Goal: Task Accomplishment & Management: Use online tool/utility

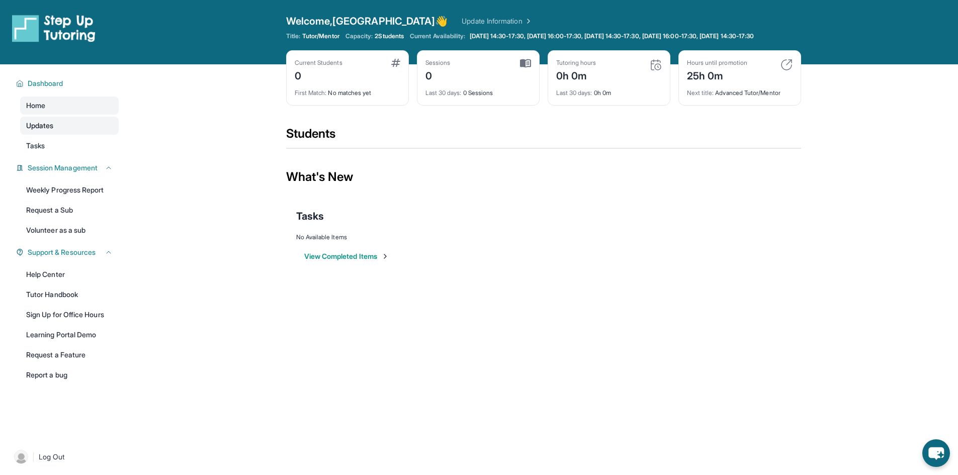
click at [47, 128] on link "Updates" at bounding box center [69, 126] width 99 height 18
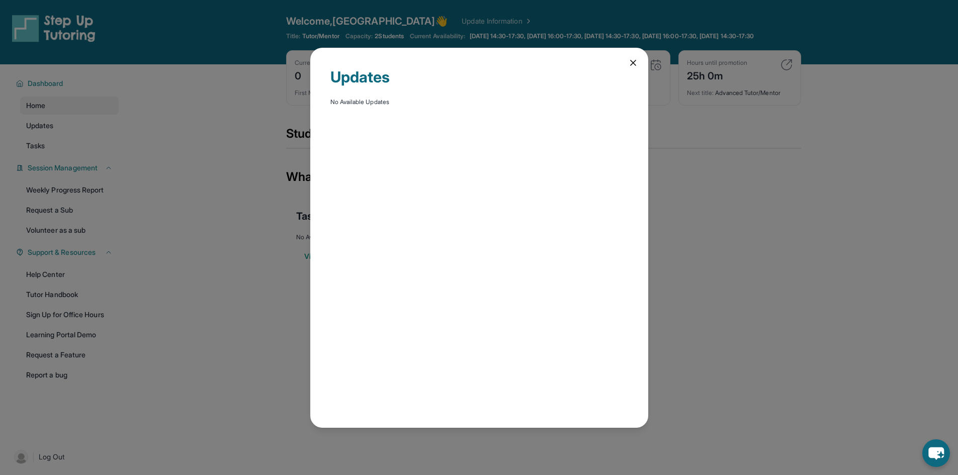
click at [49, 157] on div "Updates No Available Updates" at bounding box center [479, 237] width 958 height 475
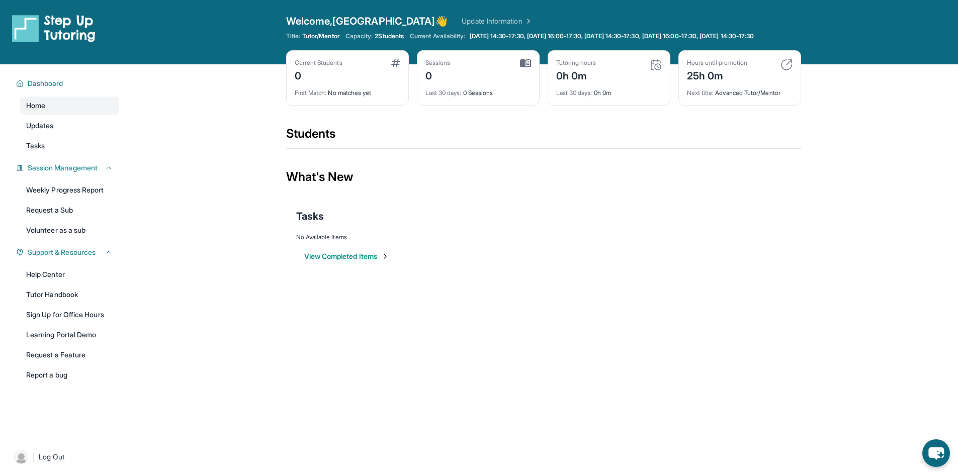
click at [49, 155] on link "Tasks" at bounding box center [69, 146] width 99 height 18
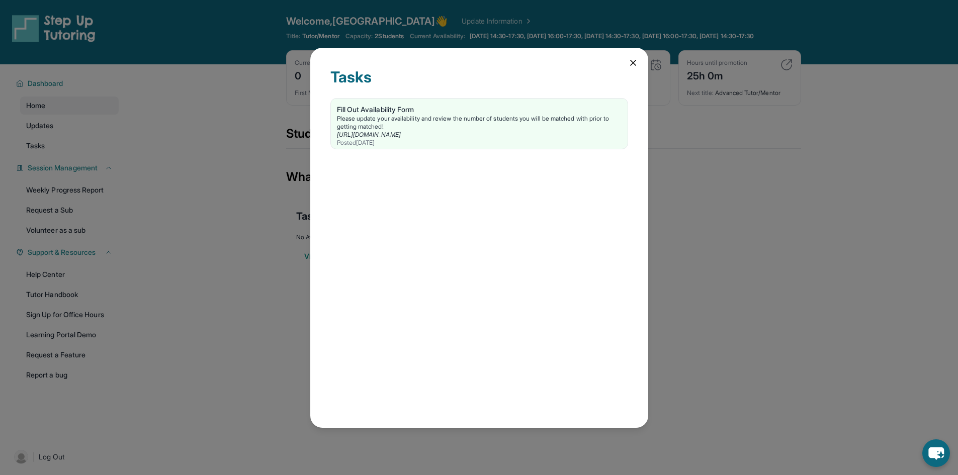
click at [49, 157] on div "Tasks Fill Out Availability Form Please update your availability and review the…" at bounding box center [479, 237] width 958 height 475
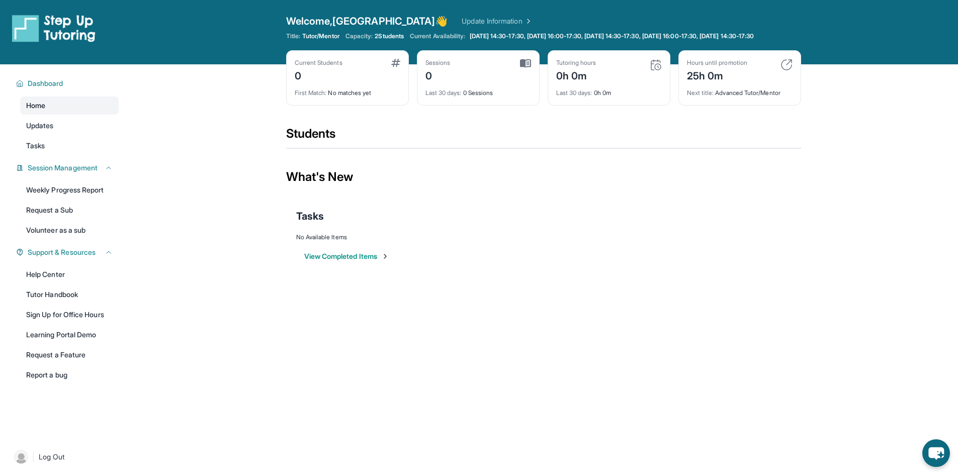
click at [46, 106] on link "Home" at bounding box center [69, 106] width 99 height 18
click at [37, 111] on span "Home" at bounding box center [35, 106] width 19 height 10
click at [462, 26] on link "Update Information" at bounding box center [497, 21] width 70 height 10
click at [48, 199] on link "Weekly Progress Report" at bounding box center [69, 190] width 99 height 18
click at [40, 111] on span "Home" at bounding box center [35, 106] width 19 height 10
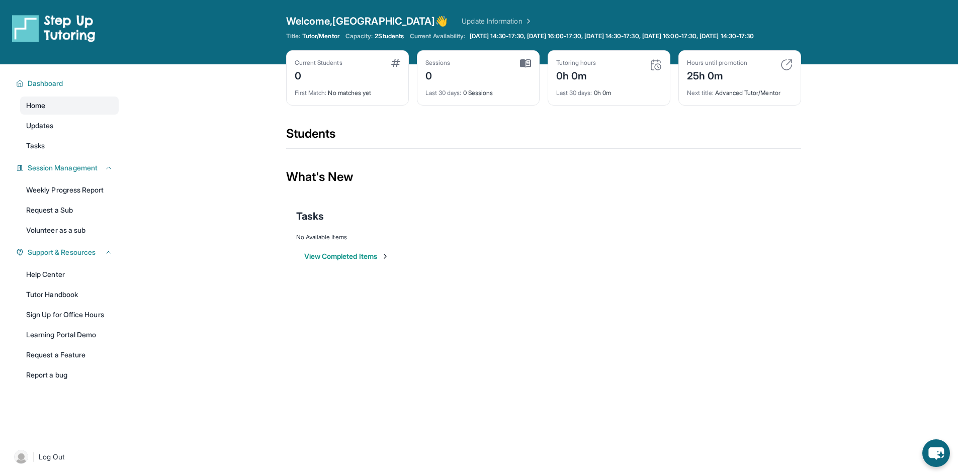
click at [40, 111] on span "Home" at bounding box center [35, 106] width 19 height 10
click at [351, 97] on div "First Match : No matches yet" at bounding box center [348, 90] width 106 height 14
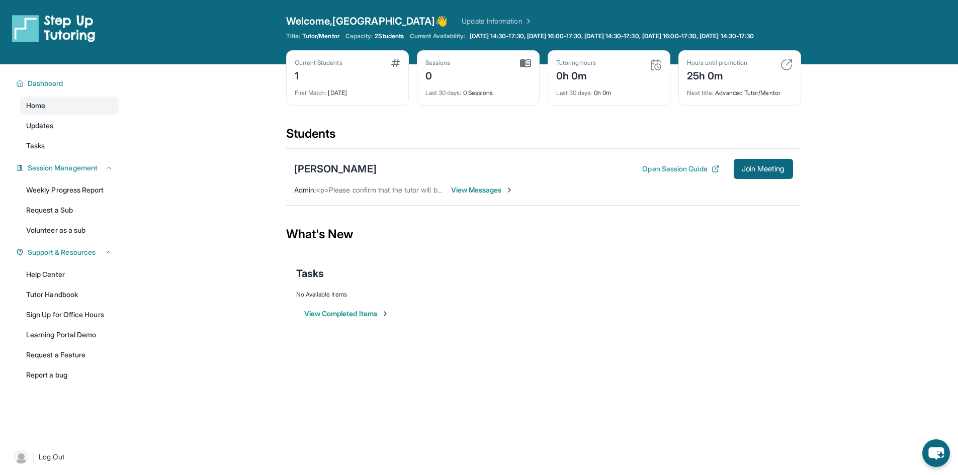
click at [498, 195] on span "View Messages" at bounding box center [482, 190] width 63 height 10
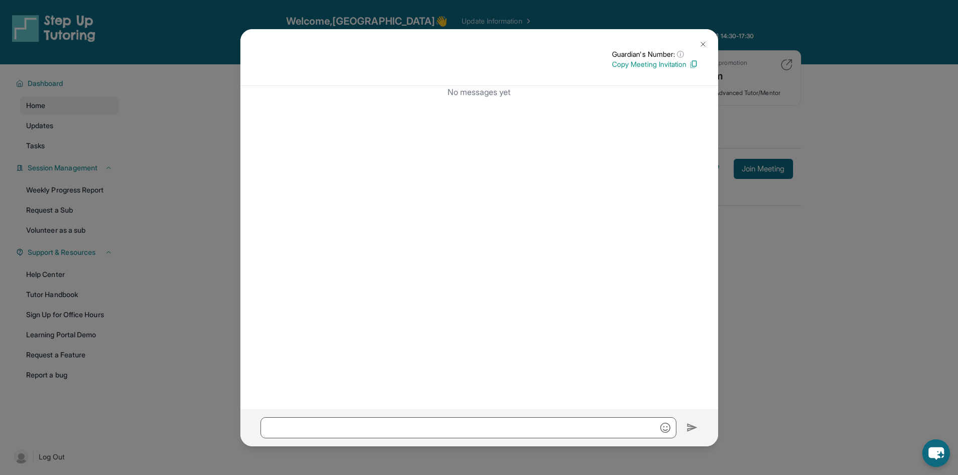
click at [753, 260] on div "Guardian's Number: ⓘ This isn't the guardian's real number — it's a private for…" at bounding box center [479, 237] width 958 height 475
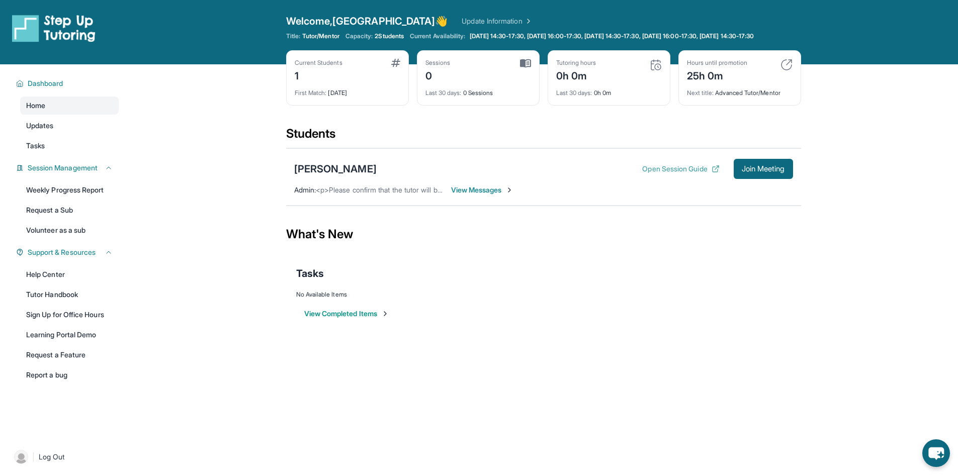
click at [646, 174] on button "Open Session Guide" at bounding box center [680, 169] width 77 height 10
click at [57, 135] on link "Updates" at bounding box center [69, 126] width 99 height 18
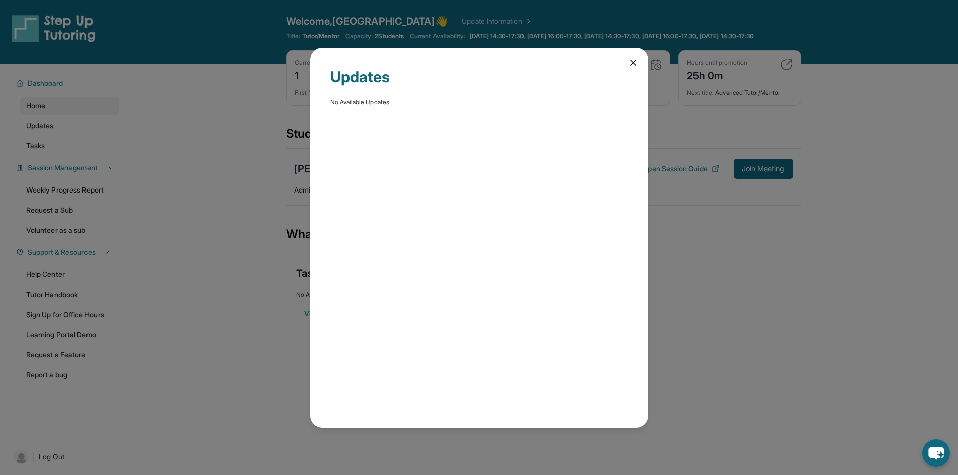
click at [44, 152] on div "Updates No Available Updates" at bounding box center [479, 237] width 958 height 475
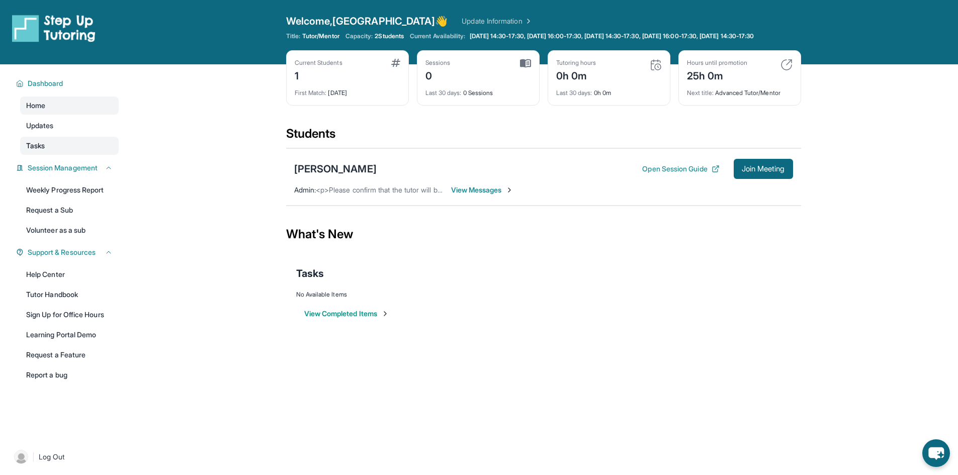
click at [43, 151] on span "Tasks" at bounding box center [35, 146] width 19 height 10
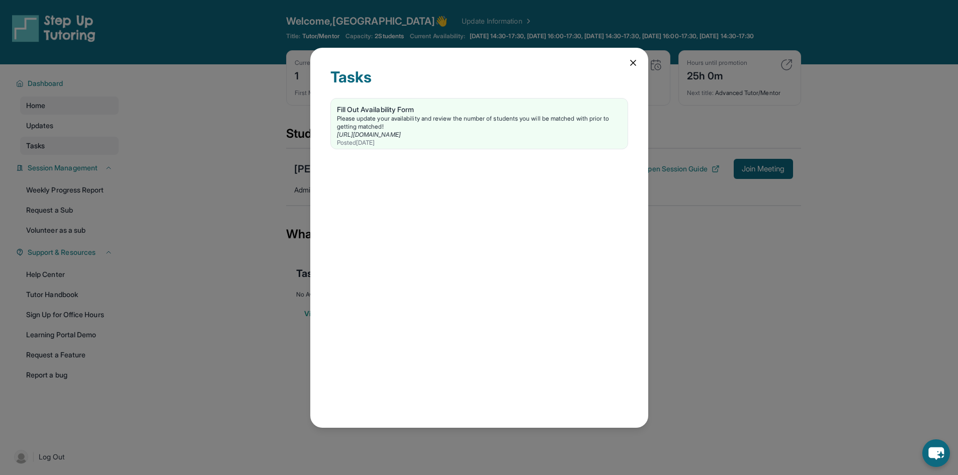
click at [43, 152] on div "Tasks Fill Out Availability Form Please update your availability and review the…" at bounding box center [479, 237] width 958 height 475
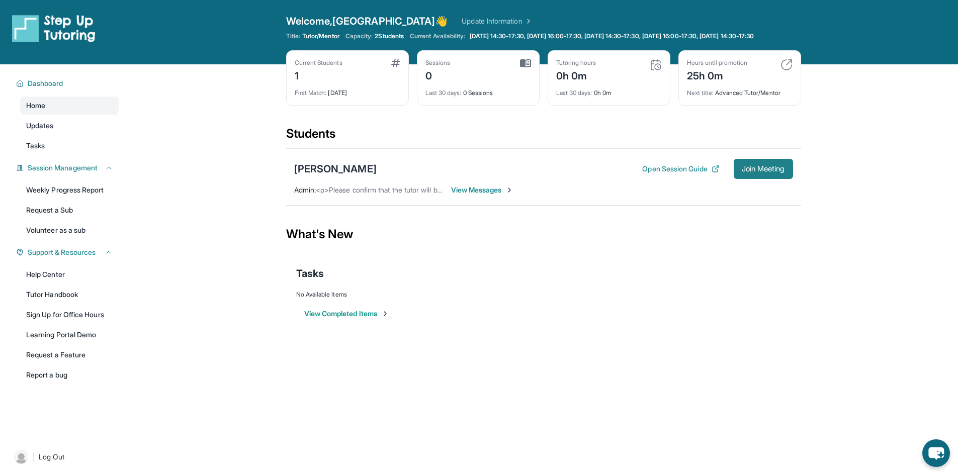
click at [746, 172] on span "Join Meeting" at bounding box center [763, 169] width 43 height 6
click at [483, 195] on span "View Messages" at bounding box center [482, 190] width 63 height 10
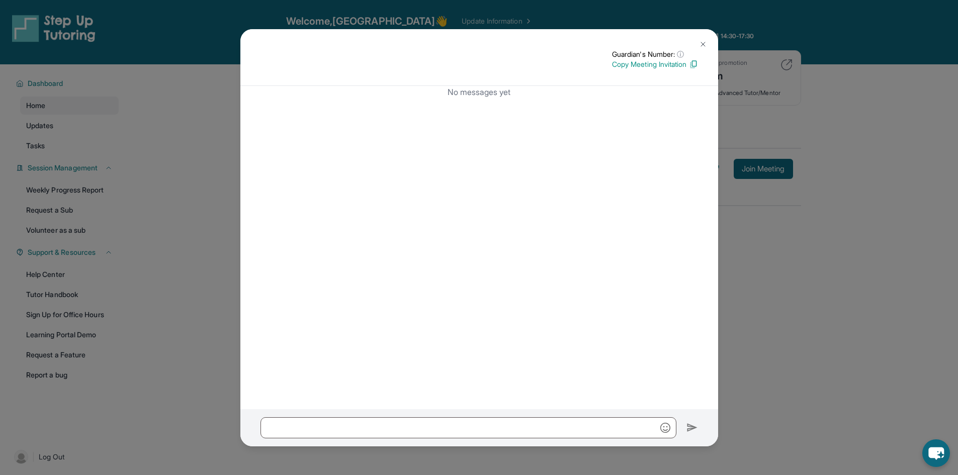
click at [709, 36] on button at bounding box center [703, 44] width 20 height 20
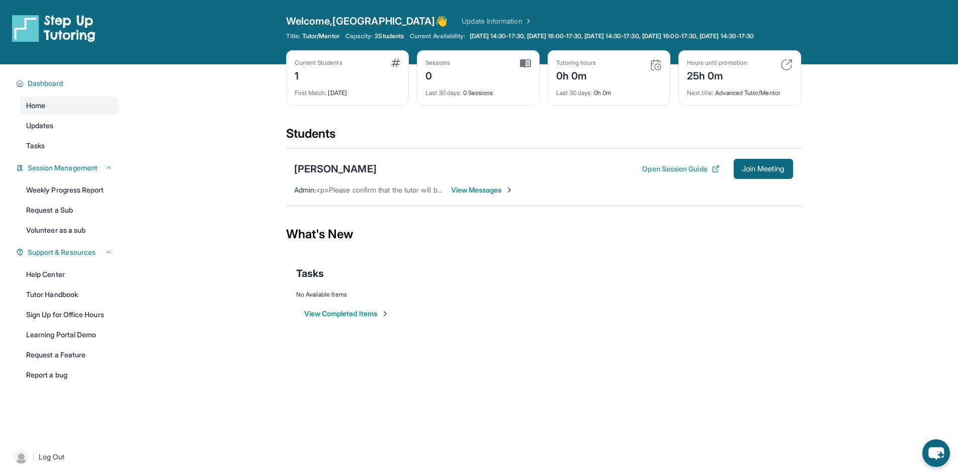
click at [483, 195] on span "View Messages" at bounding box center [482, 190] width 63 height 10
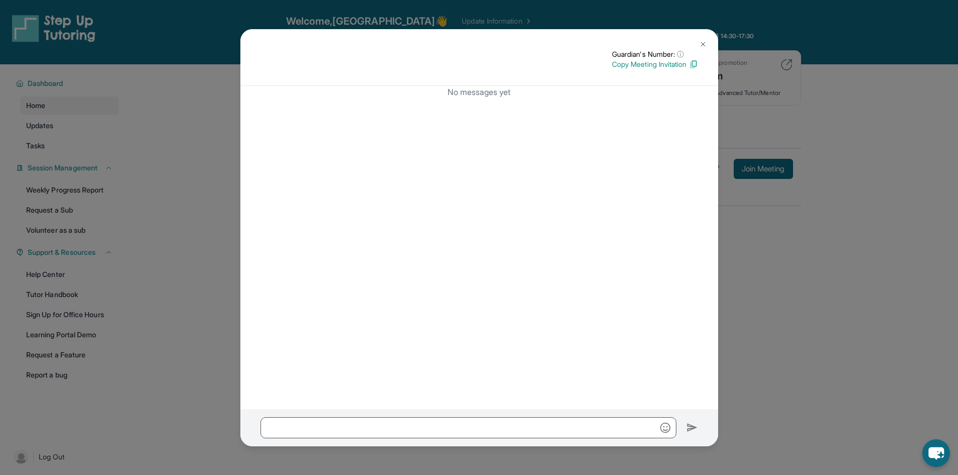
click at [700, 44] on img at bounding box center [703, 44] width 8 height 8
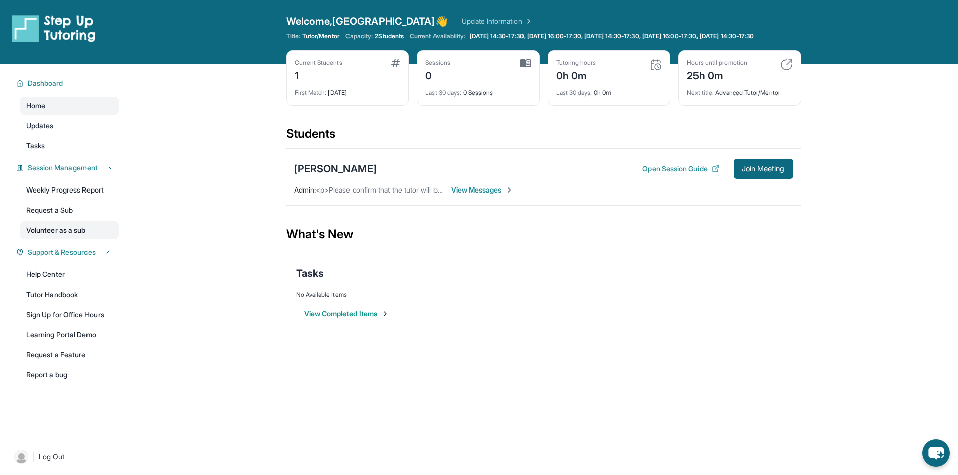
click at [67, 237] on link "Volunteer as a sub" at bounding box center [69, 230] width 99 height 18
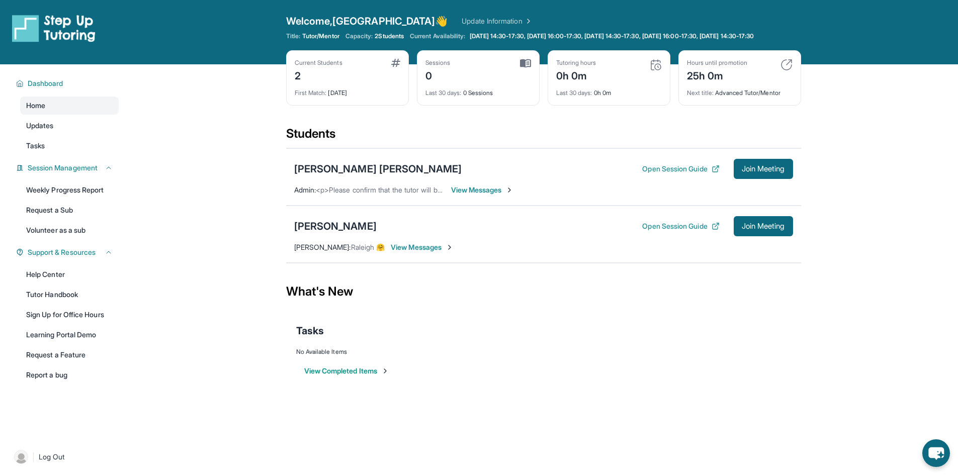
click at [488, 193] on span "View Messages" at bounding box center [482, 190] width 63 height 10
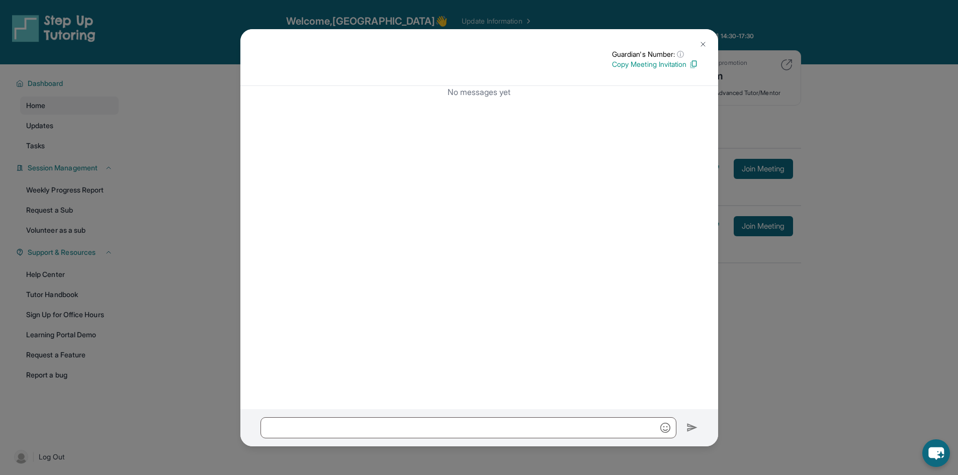
click at [704, 44] on img at bounding box center [703, 44] width 8 height 8
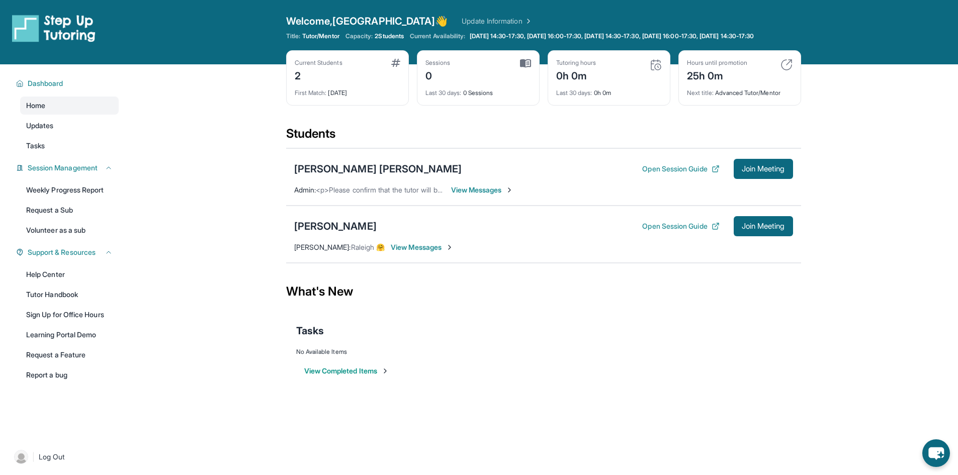
click at [625, 179] on div "Lekshana Kiran Iyengar Open Session Guide Join Meeting" at bounding box center [543, 169] width 499 height 20
click at [44, 115] on link "Home" at bounding box center [69, 106] width 99 height 18
click at [42, 130] on span "Updates" at bounding box center [40, 126] width 28 height 10
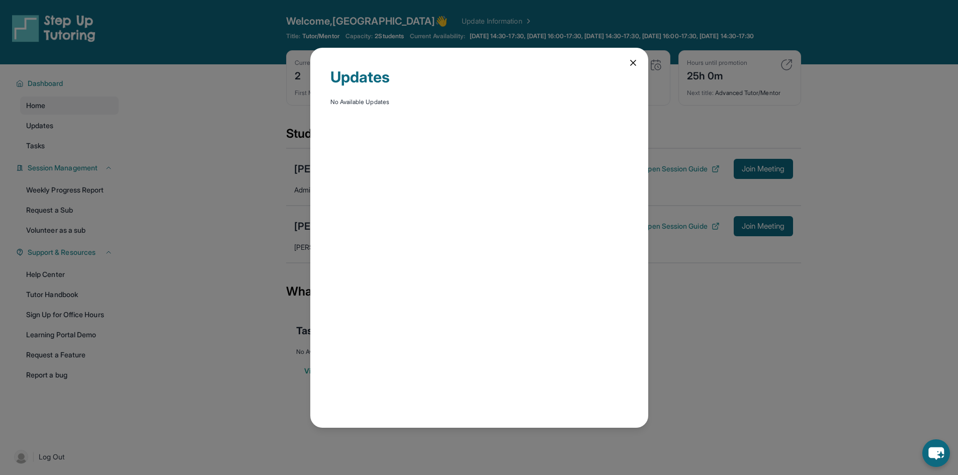
click at [41, 142] on div "Updates No Available Updates" at bounding box center [479, 237] width 958 height 475
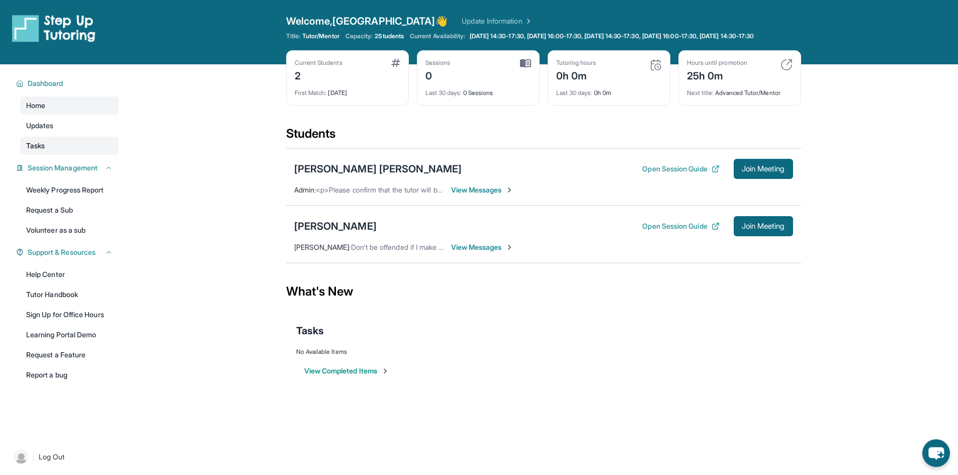
click at [40, 150] on span "Tasks" at bounding box center [35, 146] width 19 height 10
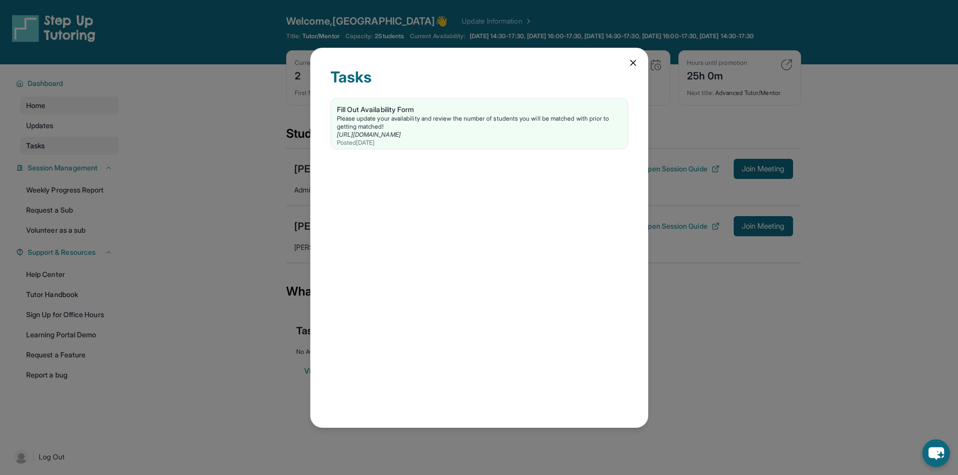
click at [40, 150] on div "Tasks Fill Out Availability Form Please update your availability and review the…" at bounding box center [479, 237] width 958 height 475
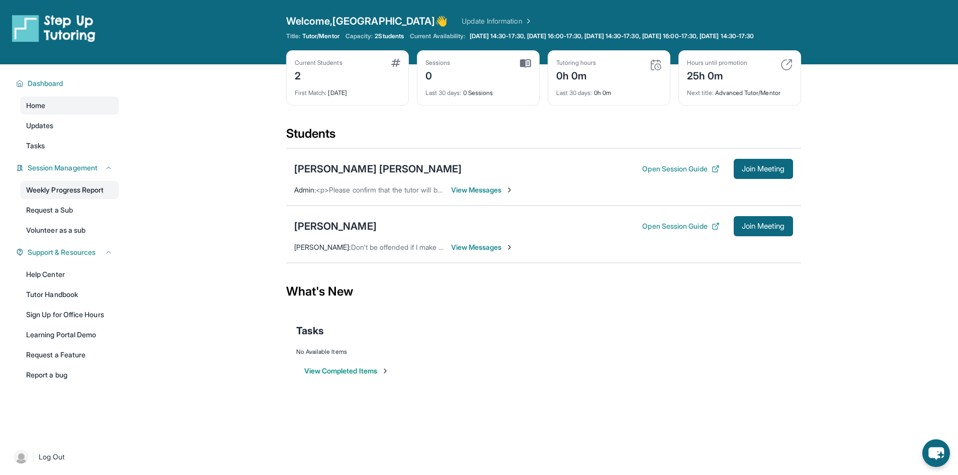
click at [69, 199] on link "Weekly Progress Report" at bounding box center [69, 190] width 99 height 18
click at [80, 27] on img at bounding box center [53, 28] width 83 height 28
